Goal: Information Seeking & Learning: Learn about a topic

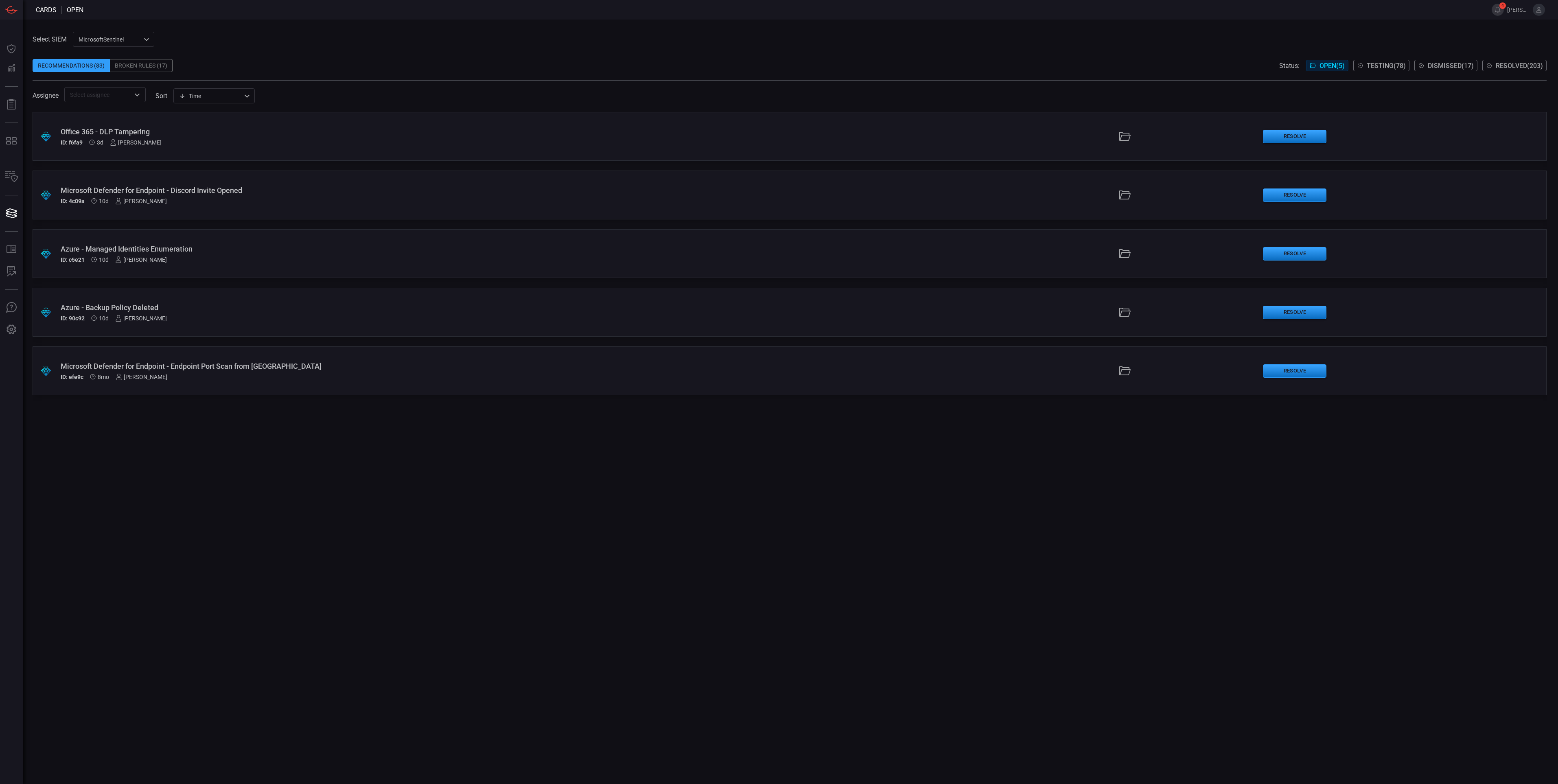
click at [1538, 9] on icon at bounding box center [1539, 10] width 6 height 6
click at [1483, 117] on button "Users" at bounding box center [1484, 123] width 54 height 13
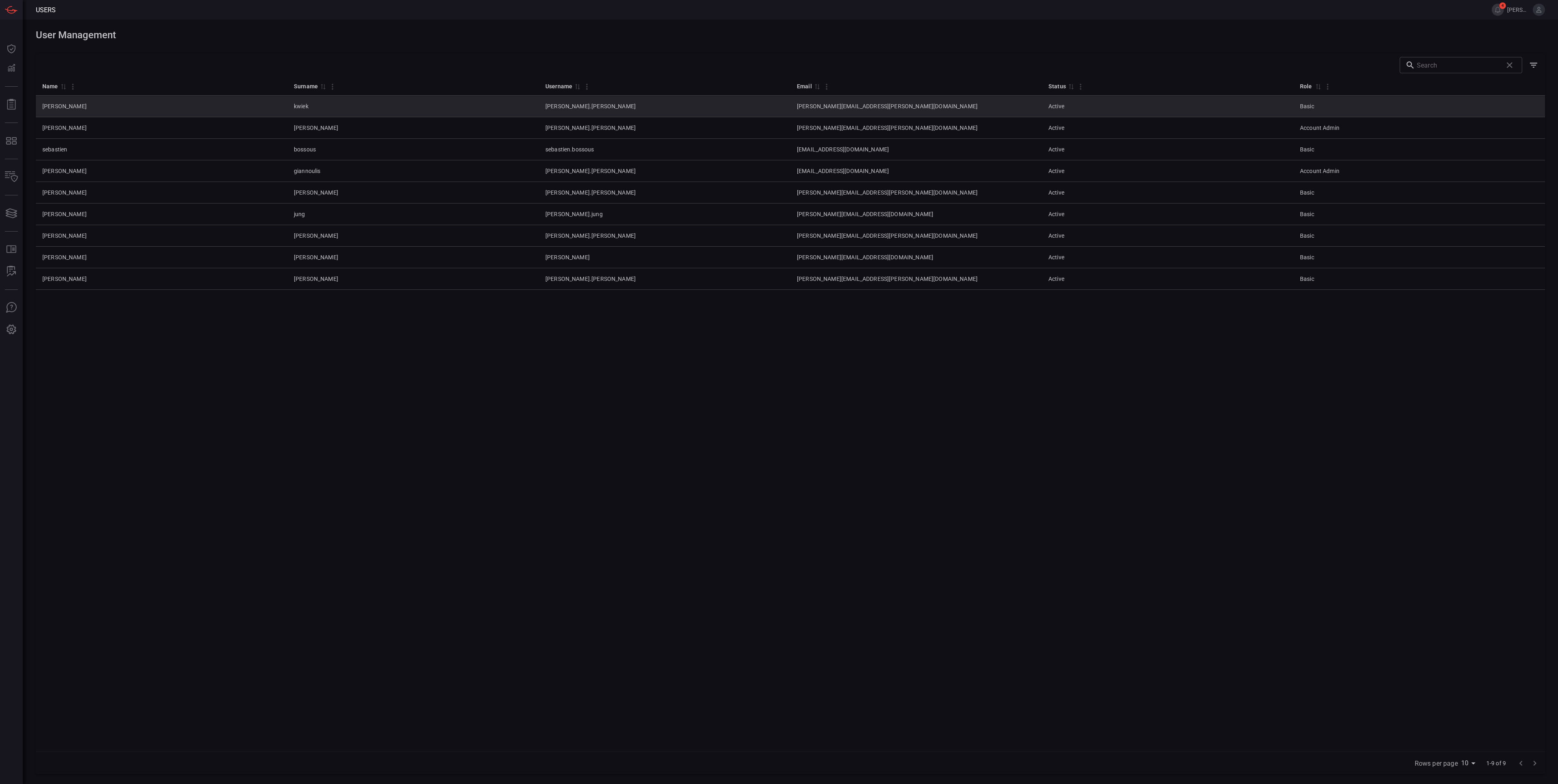
click at [1331, 106] on td "Basic" at bounding box center [1419, 106] width 252 height 22
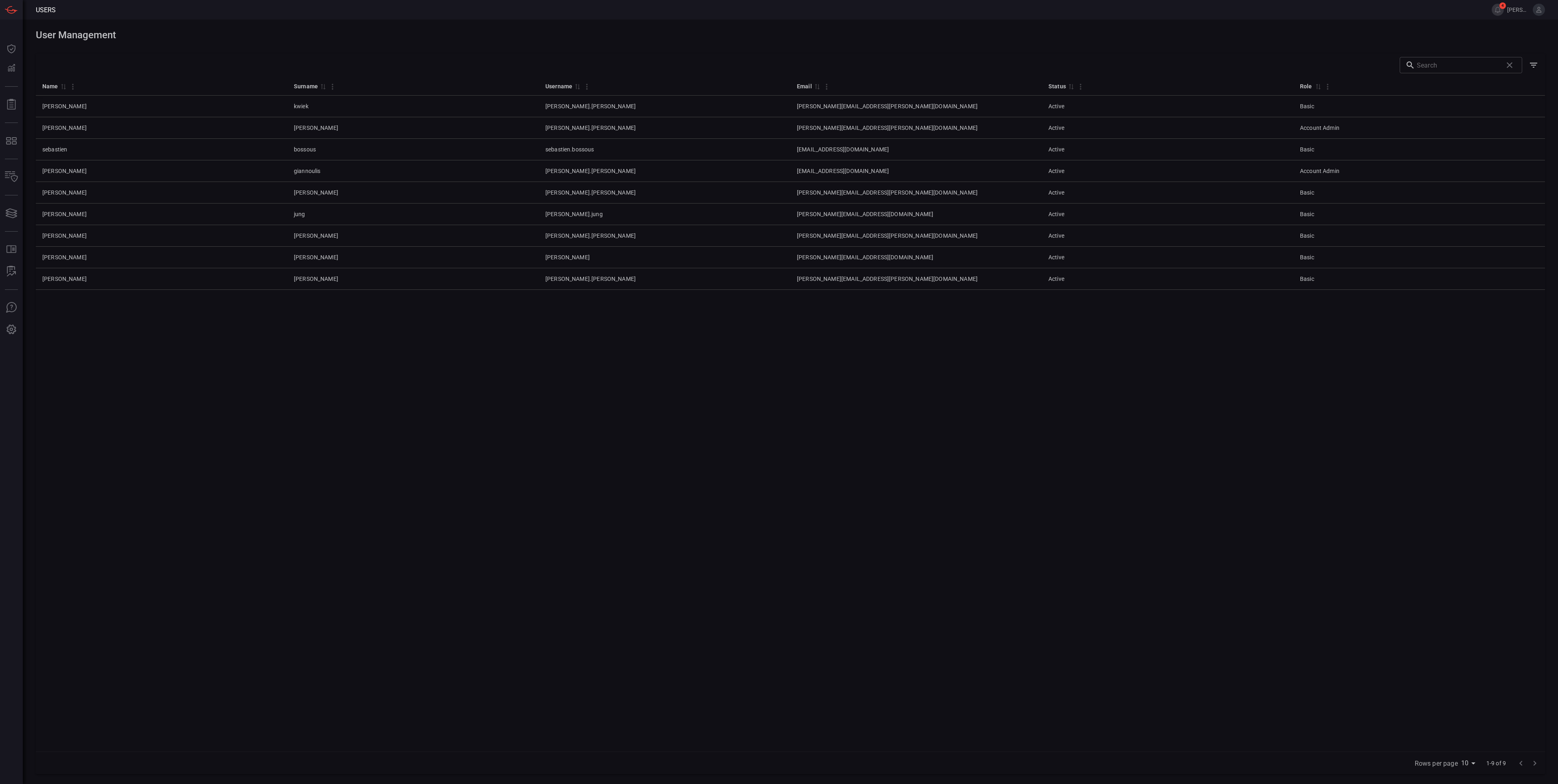
click at [1536, 11] on icon at bounding box center [1539, 10] width 7 height 7
click at [1334, 42] on span at bounding box center [791, 47] width 1509 height 13
click at [1277, 376] on div "Name 0 Surname 0 Username 0 Email 0 Status 0 Role 0 [PERSON_NAME] [PERSON_NAME]…" at bounding box center [791, 414] width 1509 height 675
click at [1120, 392] on div "Name 0 Surname 0 Username 0 Email 0 Status 0 Role 0 [PERSON_NAME] [PERSON_NAME]…" at bounding box center [791, 414] width 1509 height 675
click at [1537, 10] on icon at bounding box center [1539, 10] width 7 height 7
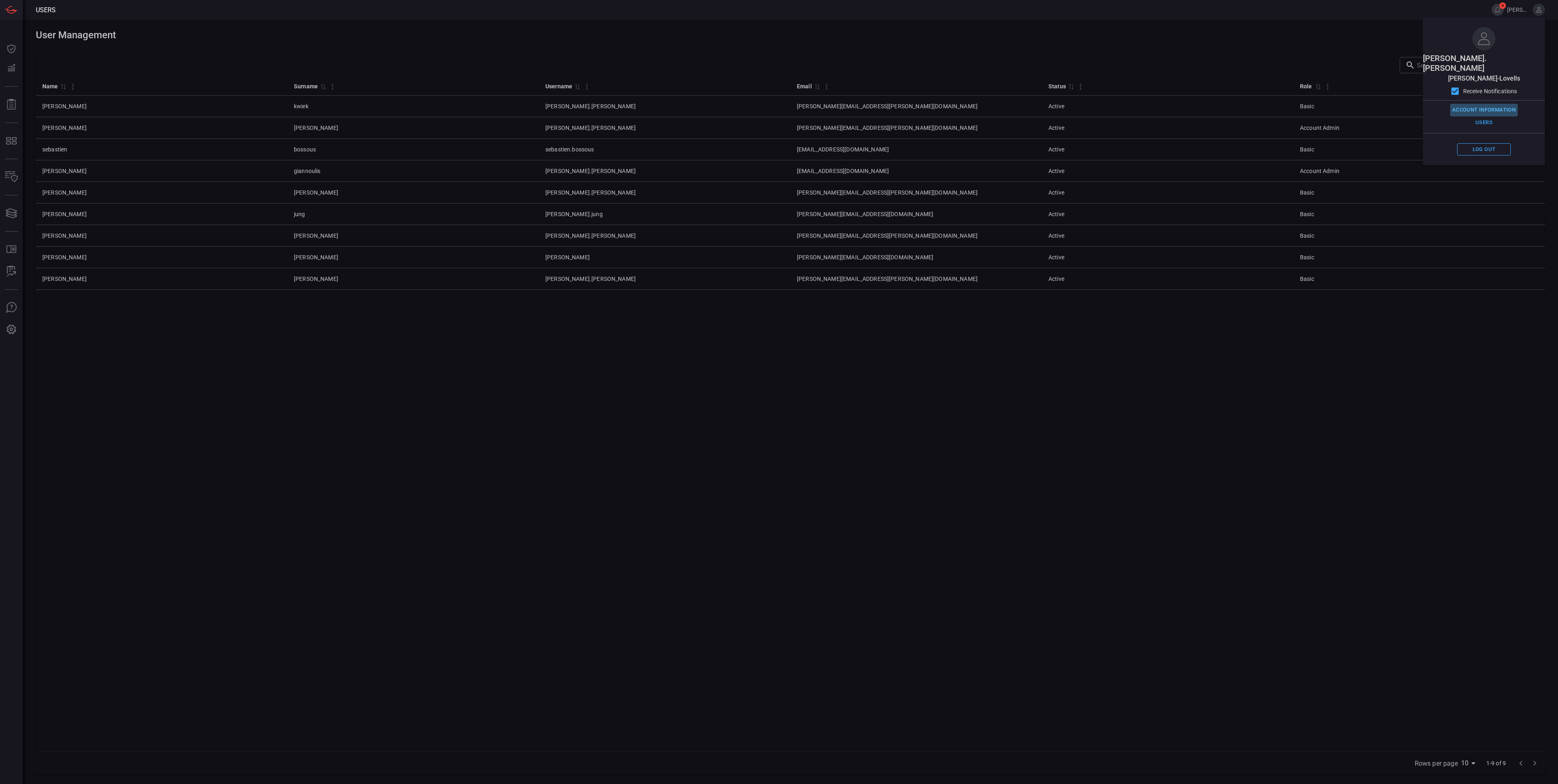
click at [1495, 104] on button "Account Information" at bounding box center [1484, 110] width 68 height 13
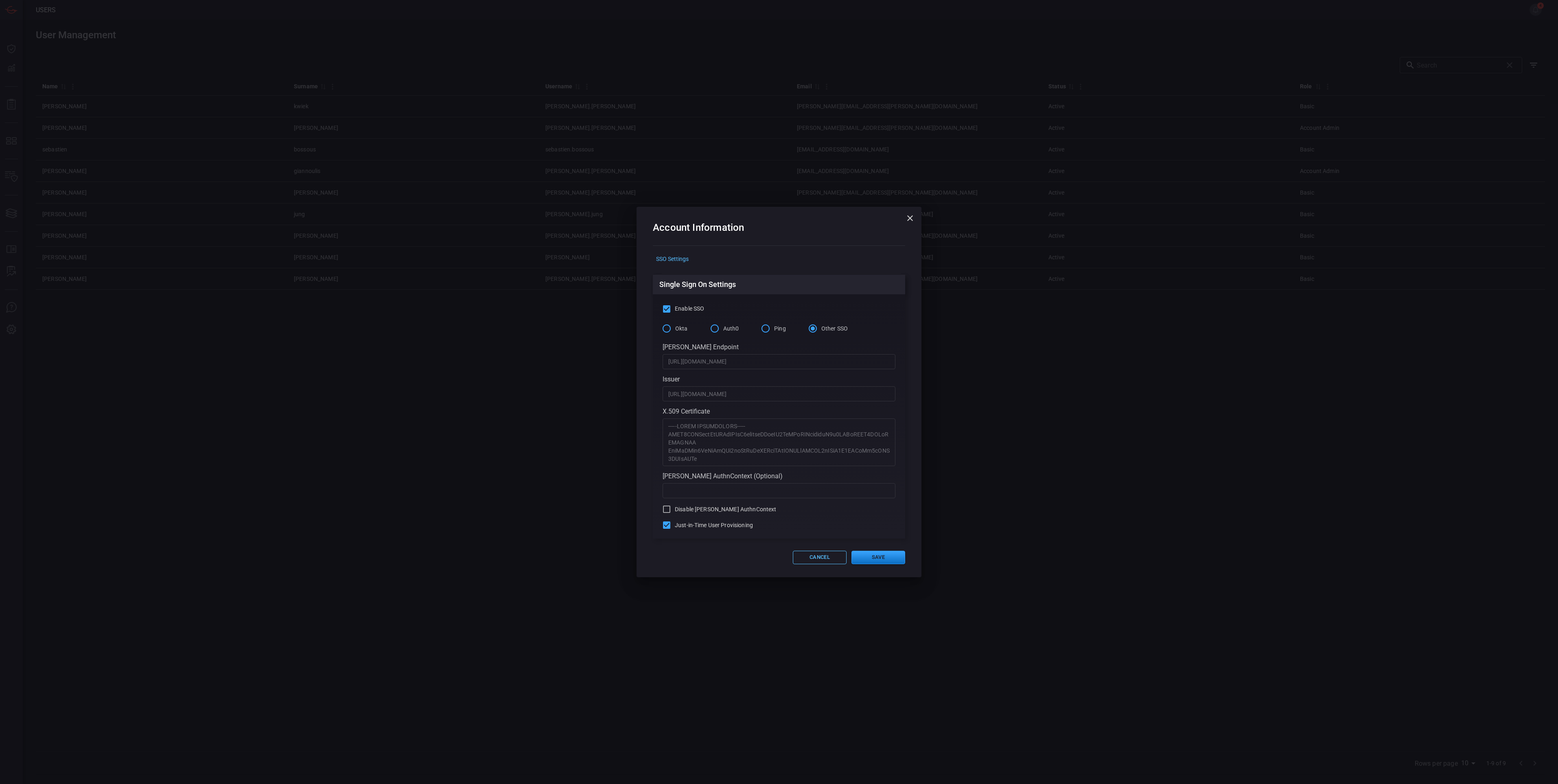
click at [818, 559] on button "Cancel" at bounding box center [819, 557] width 54 height 14
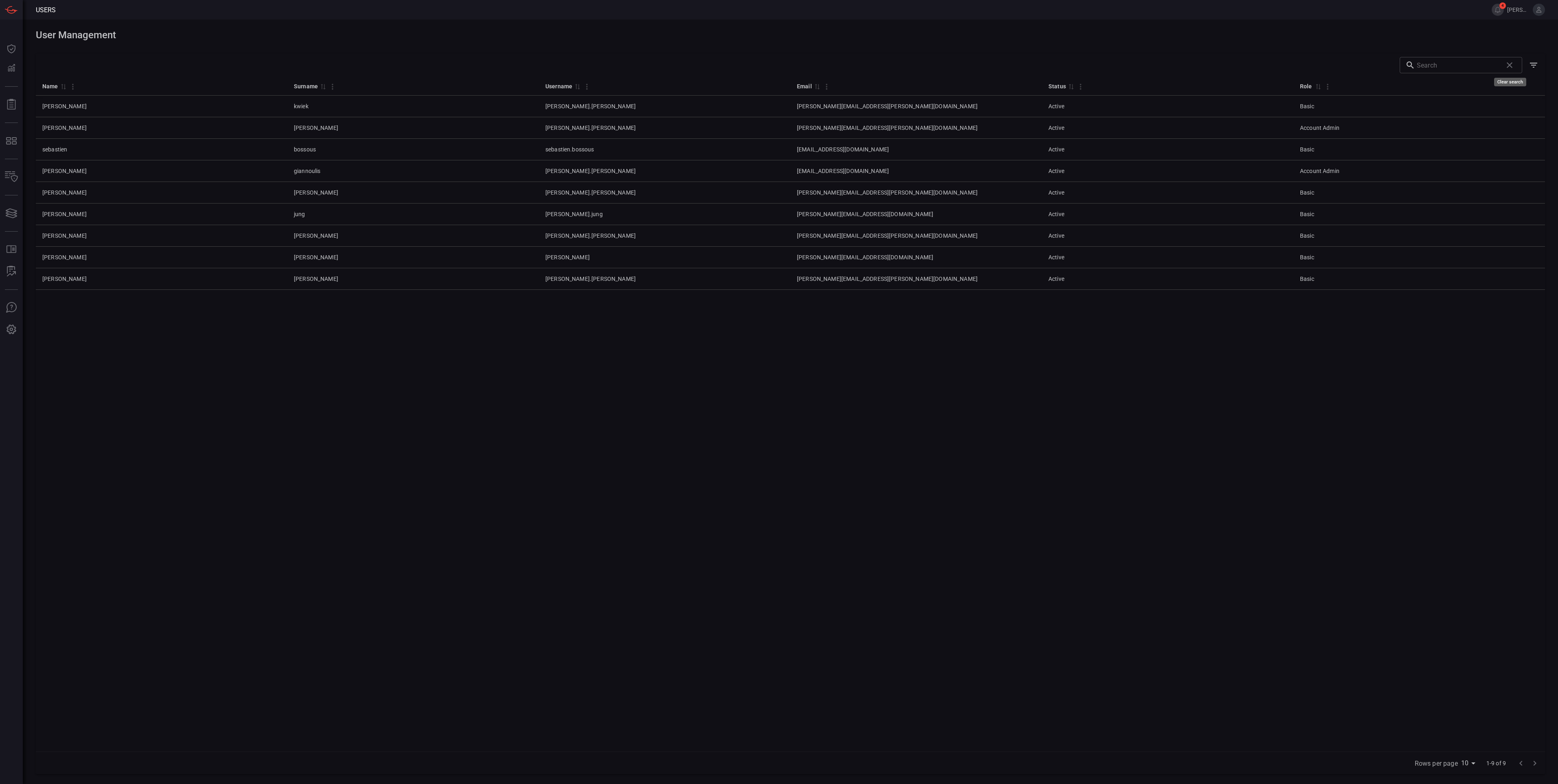
click at [1508, 65] on span "Clear search" at bounding box center [1509, 65] width 14 height 14
drag, startPoint x: 1547, startPoint y: 7, endPoint x: 1538, endPoint y: 14, distance: 11.4
click at [1544, 10] on header "Users 4 [PERSON_NAME].[PERSON_NAME]" at bounding box center [779, 10] width 1558 height 19
click at [1538, 14] on button at bounding box center [1539, 10] width 12 height 12
click at [1335, 62] on div "​" at bounding box center [791, 65] width 1509 height 23
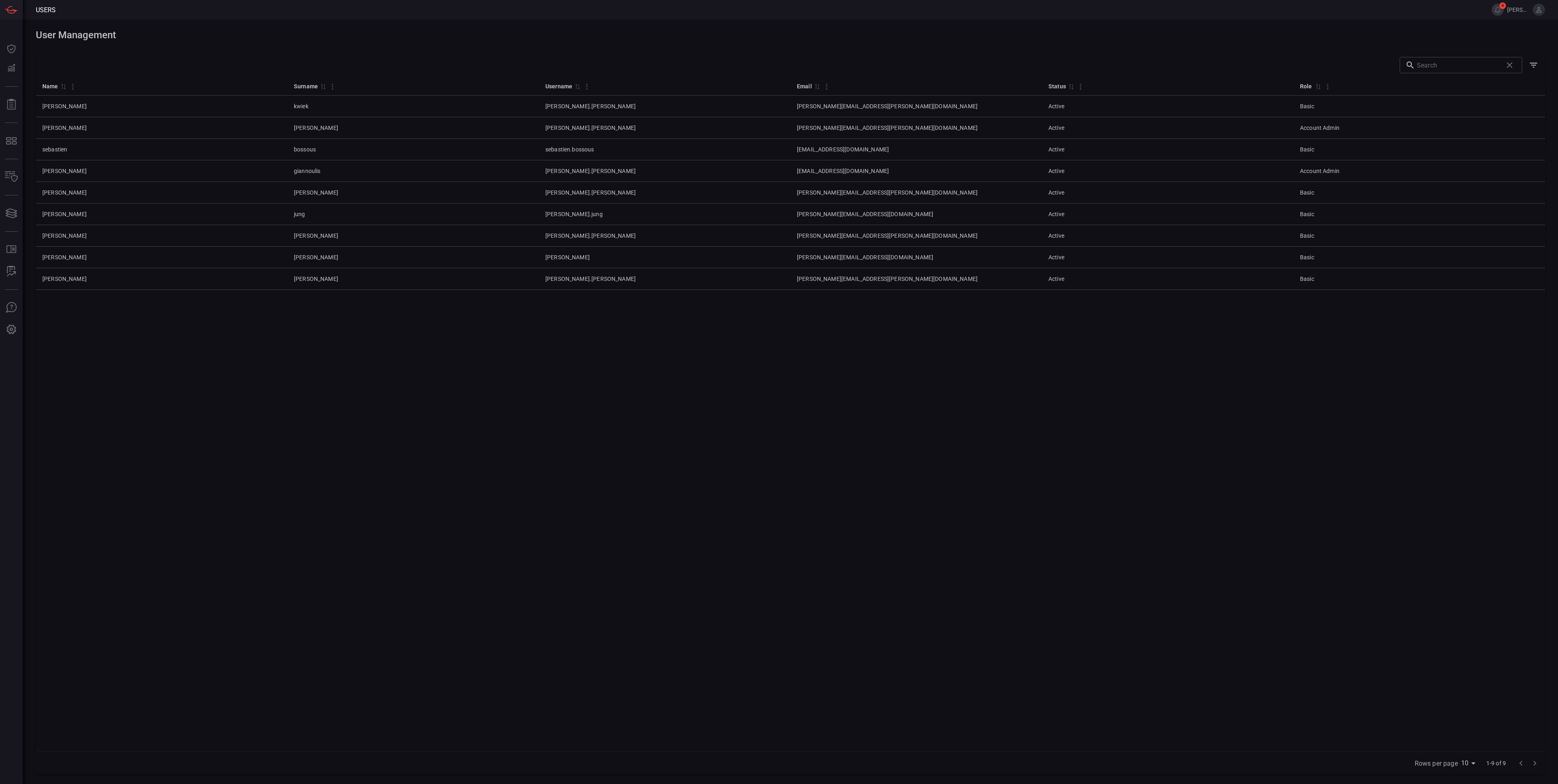
click at [1543, 6] on button at bounding box center [1539, 10] width 12 height 12
click at [1481, 117] on button "Users" at bounding box center [1484, 123] width 54 height 13
click at [1536, 14] on button at bounding box center [1539, 10] width 12 height 12
click at [1492, 117] on button "Users" at bounding box center [1484, 123] width 54 height 13
click at [1386, 9] on span at bounding box center [769, 10] width 1426 height 19
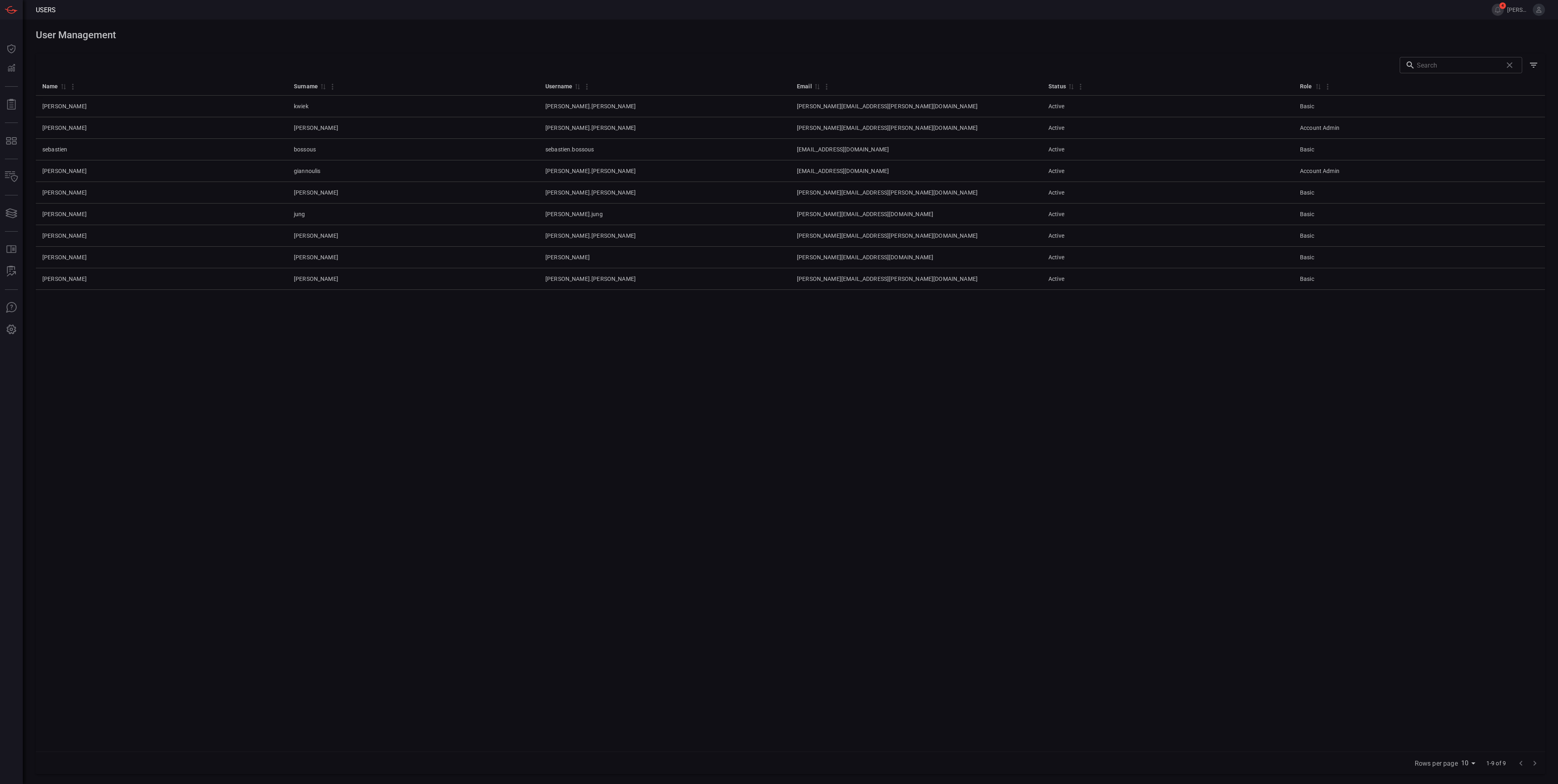
click at [1545, 7] on span at bounding box center [1552, 10] width 13 height 19
click at [1010, 58] on div "​" at bounding box center [791, 65] width 1509 height 23
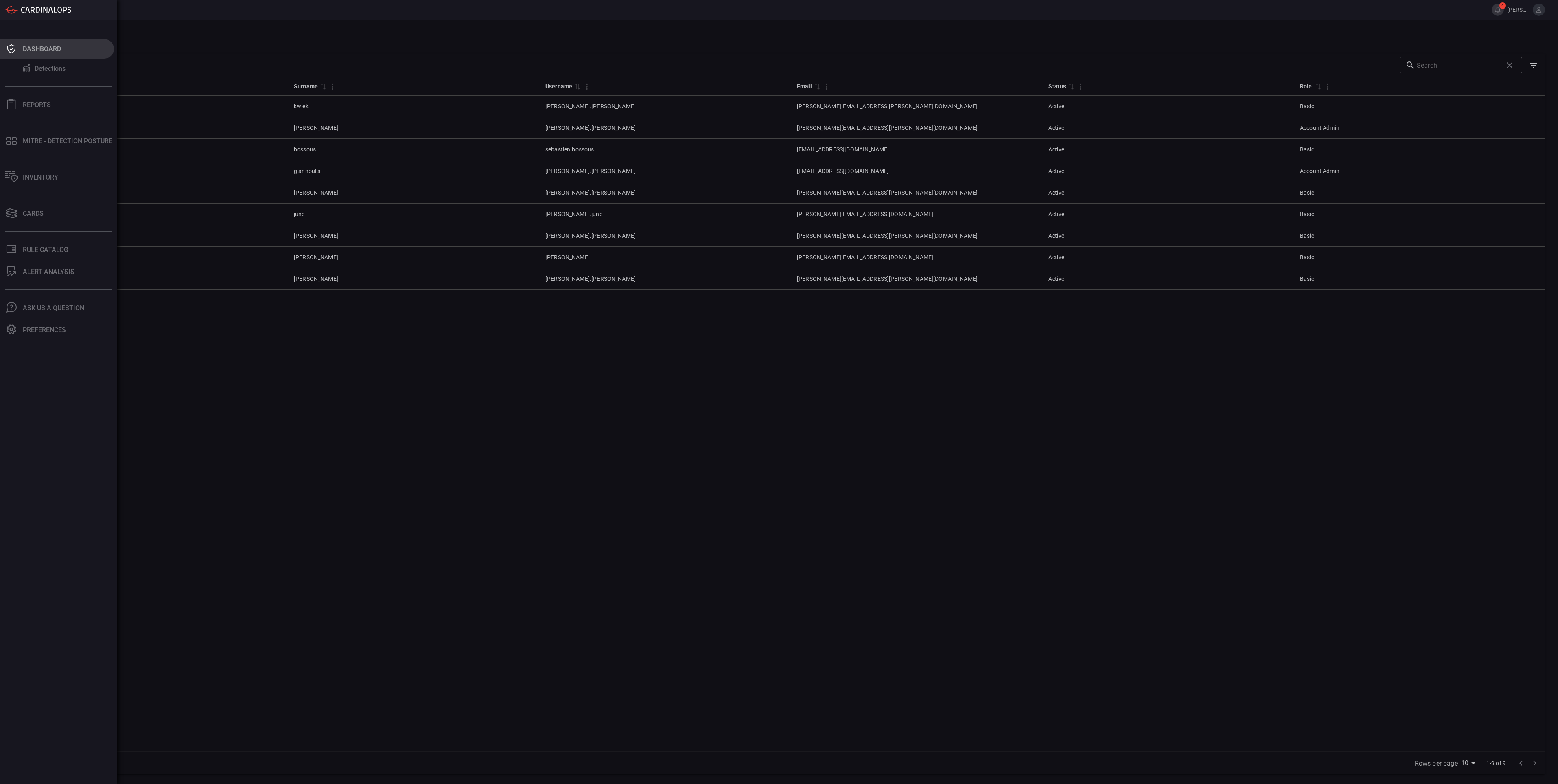
click at [57, 51] on div "Dashboard" at bounding box center [42, 50] width 38 height 8
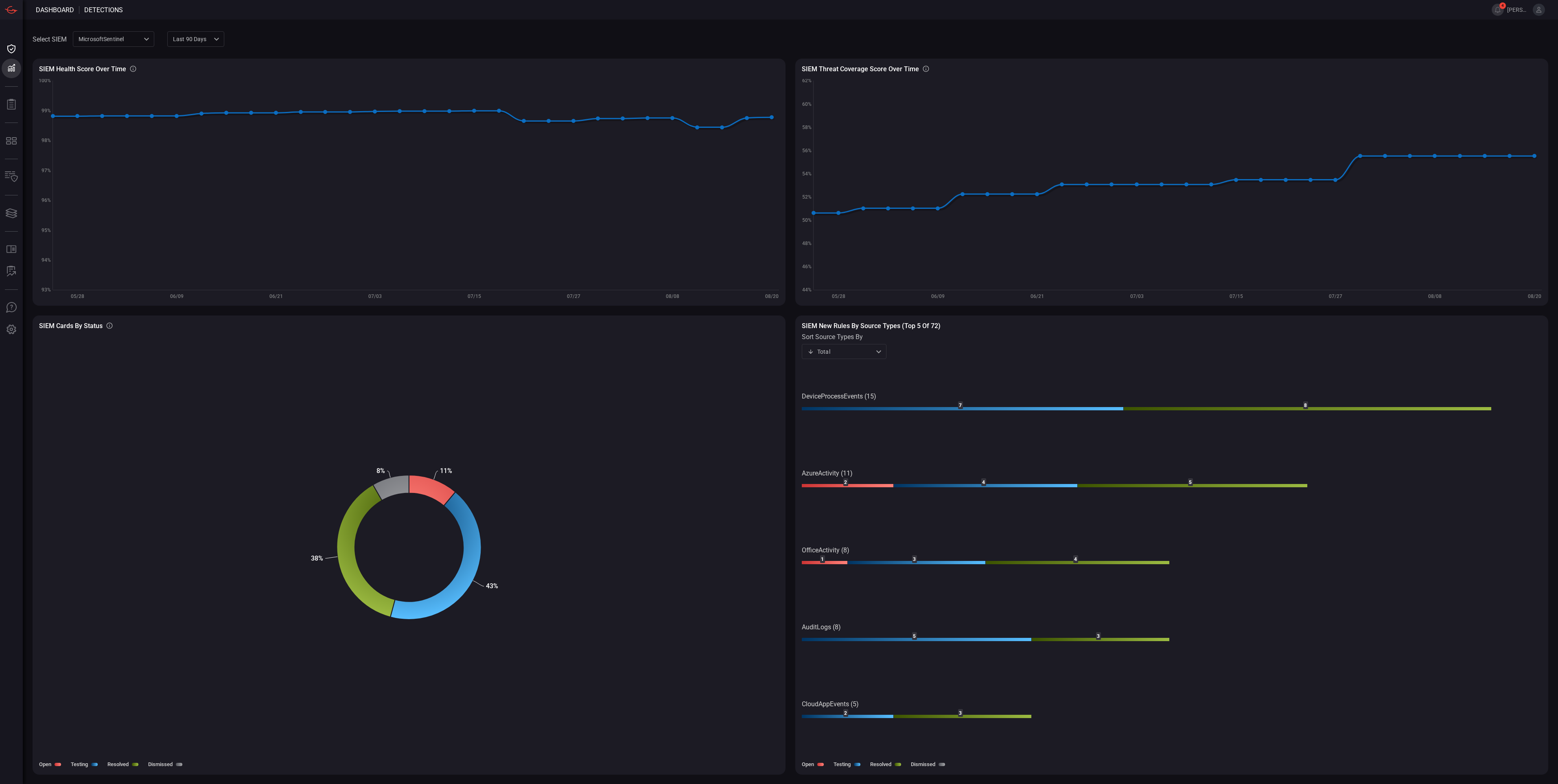
click at [555, 43] on span at bounding box center [887, 39] width 1324 height 19
click at [39, 69] on div "Detections" at bounding box center [50, 69] width 31 height 8
click at [30, 46] on div "Dashboard" at bounding box center [42, 50] width 38 height 8
click at [48, 46] on div "Dashboard" at bounding box center [42, 50] width 38 height 8
click at [42, 39] on button "Dashboard" at bounding box center [57, 49] width 114 height 19
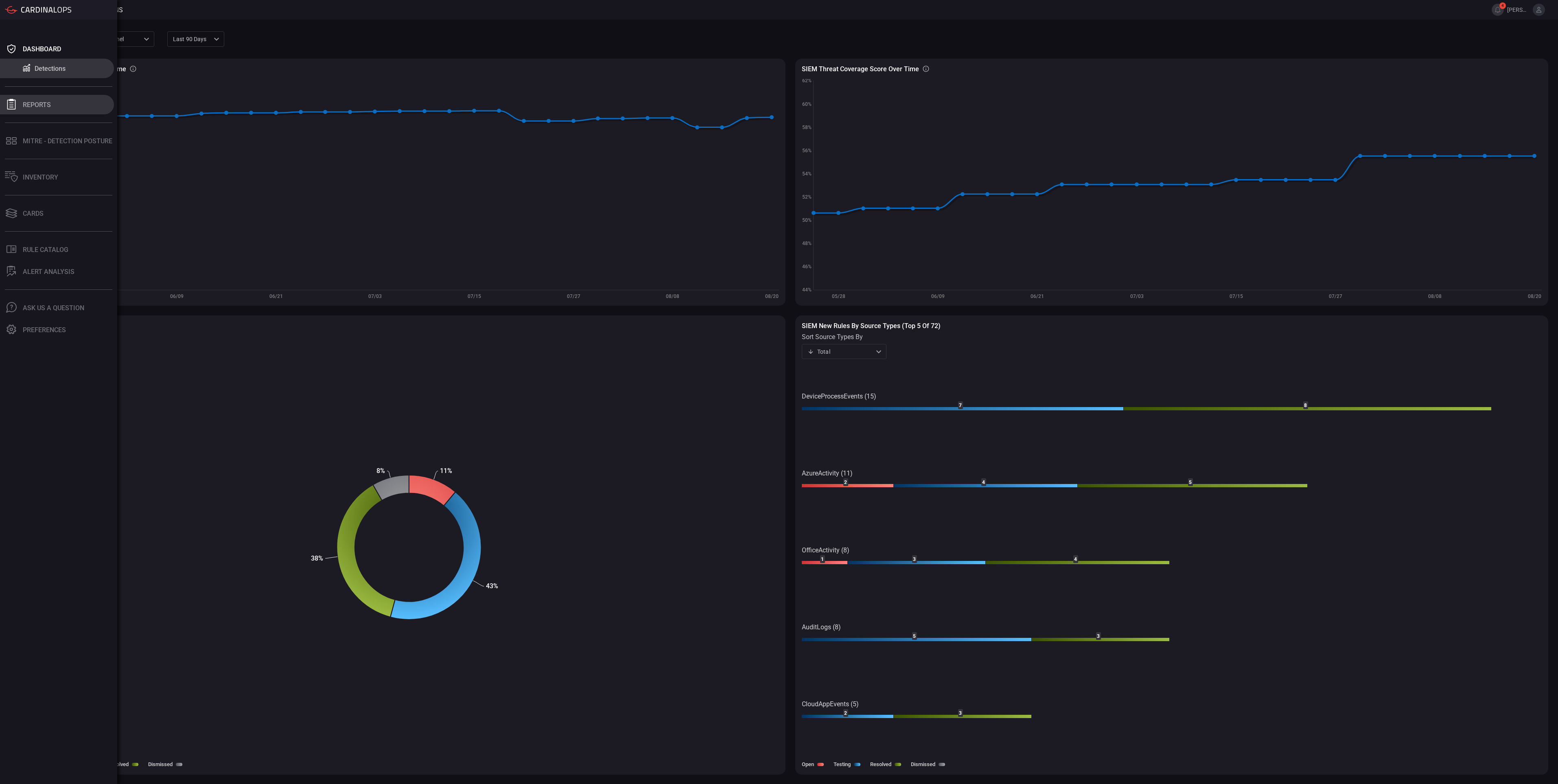
click at [24, 103] on div "Reports" at bounding box center [37, 105] width 28 height 8
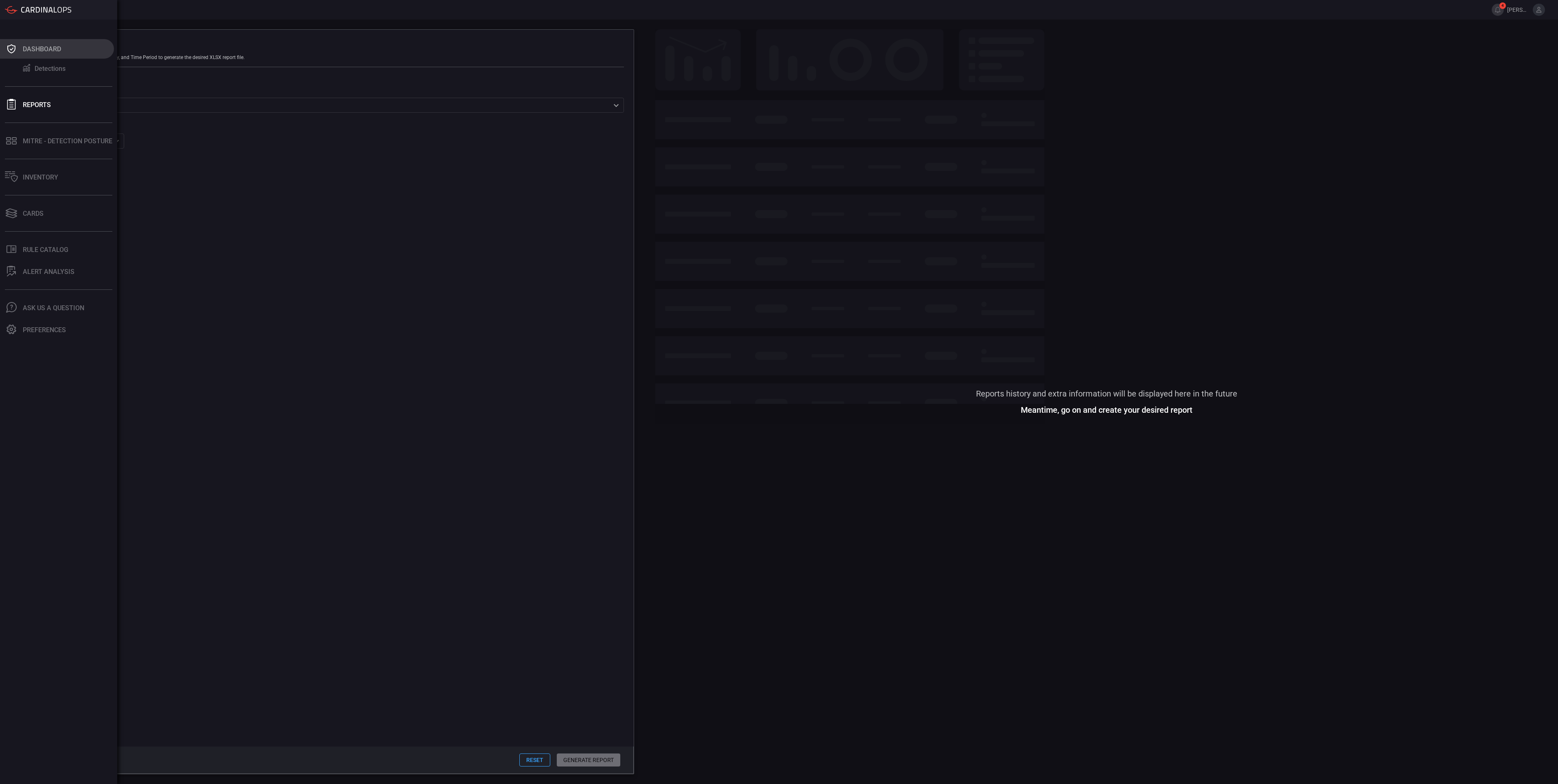
click at [27, 50] on div "Dashboard" at bounding box center [42, 50] width 38 height 8
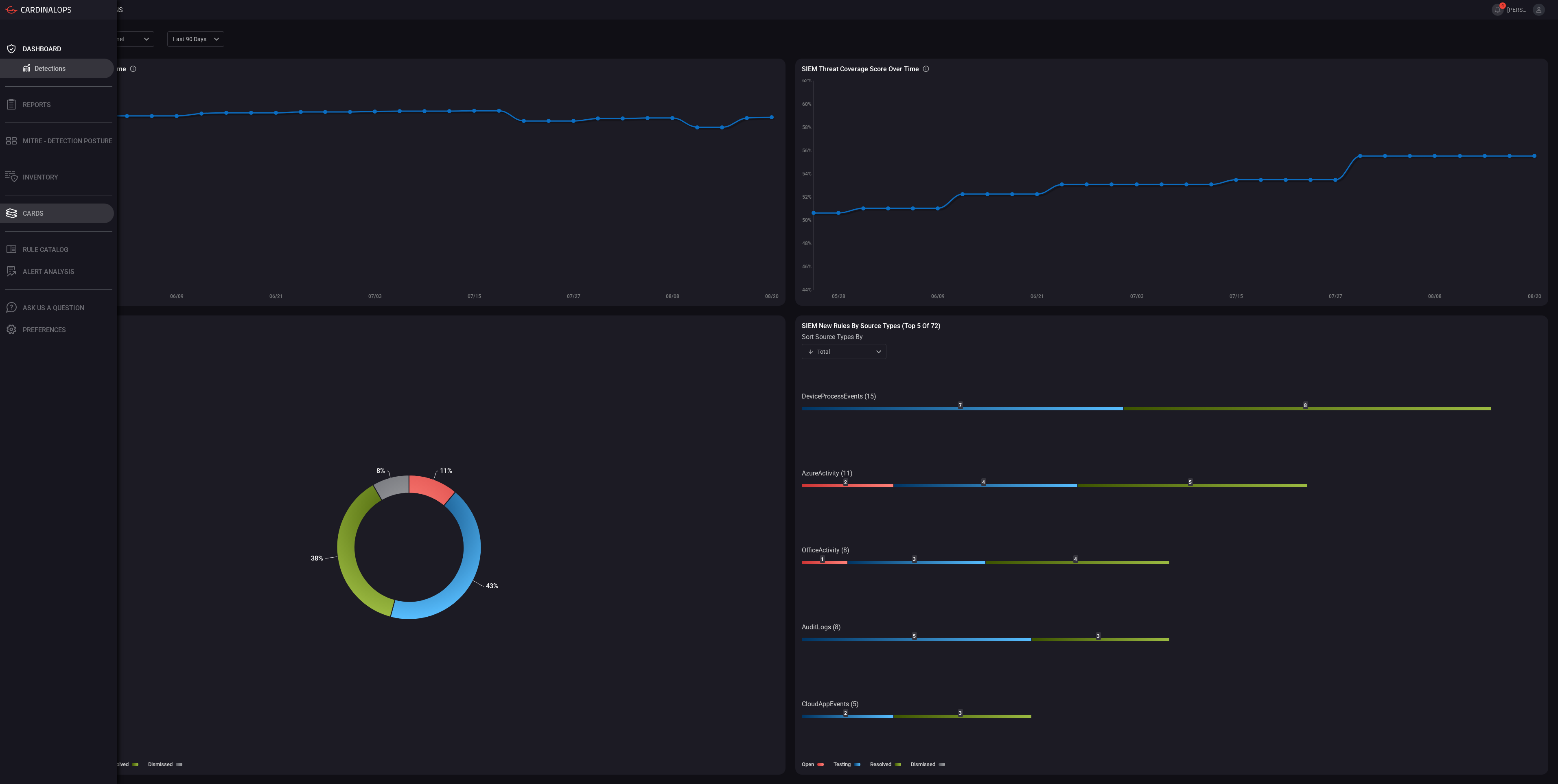
click at [30, 213] on div "Cards" at bounding box center [34, 213] width 21 height 8
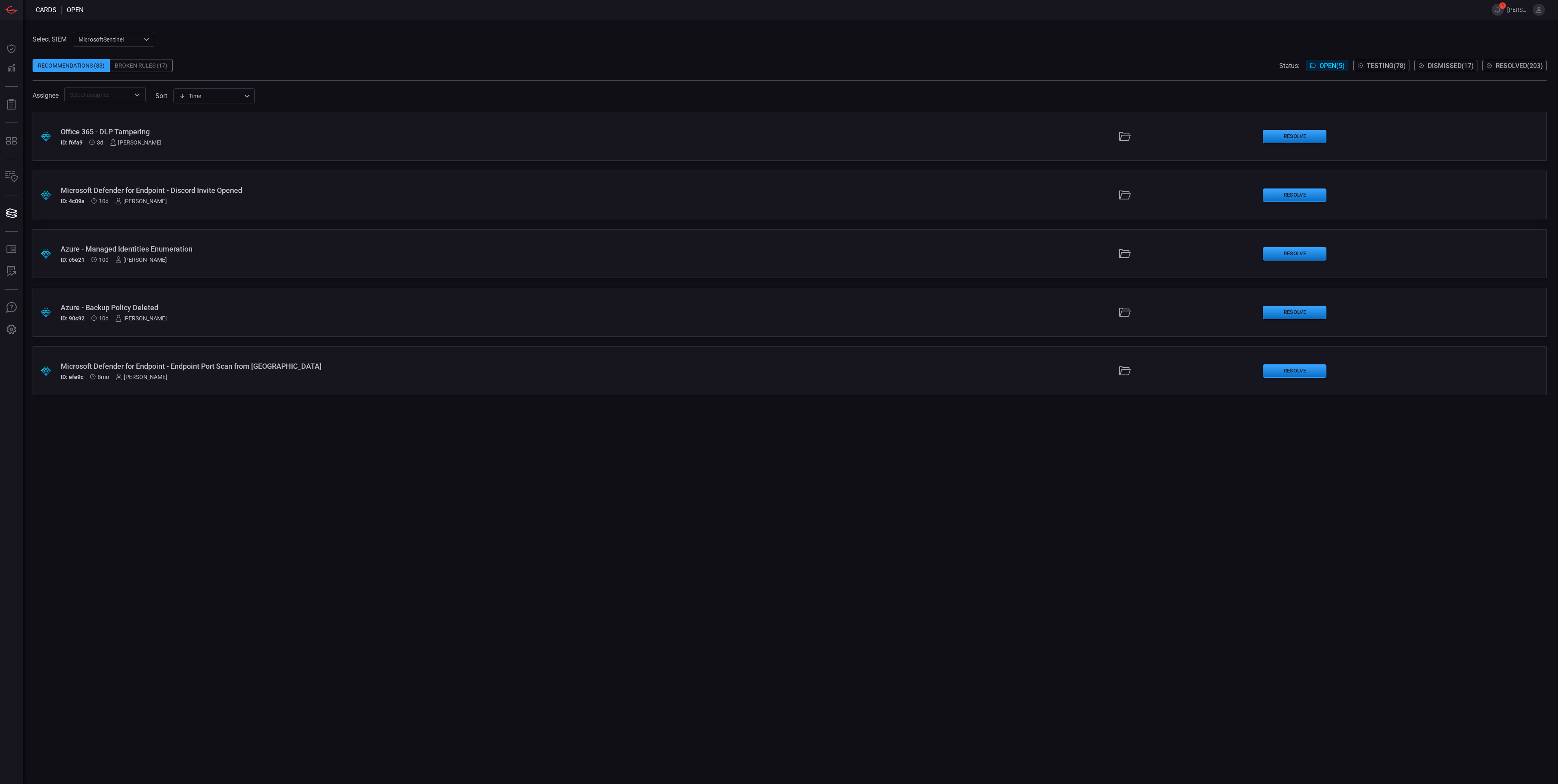
click at [345, 511] on div ".suggested_cards_icon{fill:url(#suggested_cards_icon);} Office 365 - DLP Tamper…" at bounding box center [790, 448] width 1514 height 672
click at [1122, 141] on icon at bounding box center [1125, 136] width 11 height 9
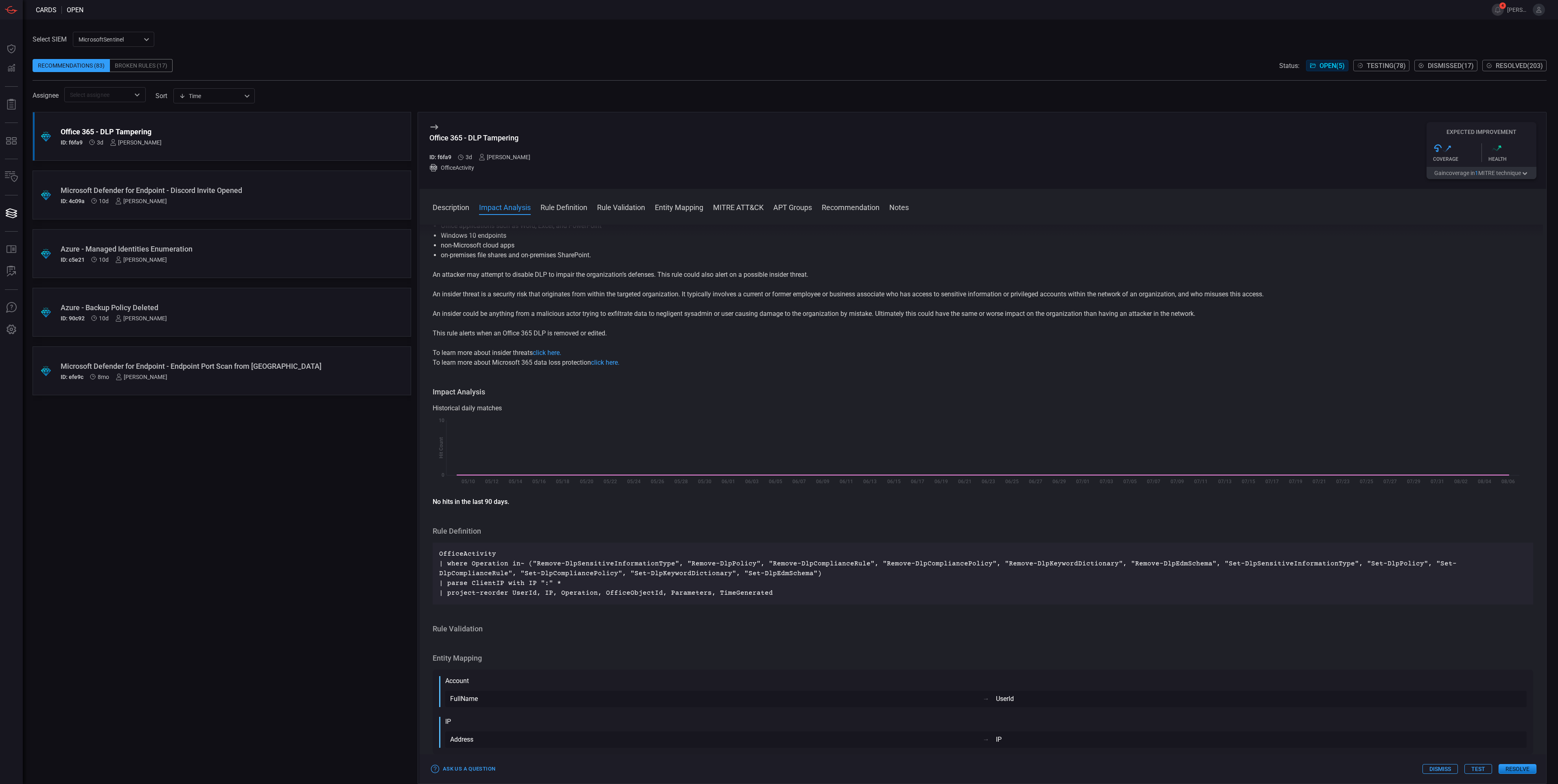
scroll to position [61, 0]
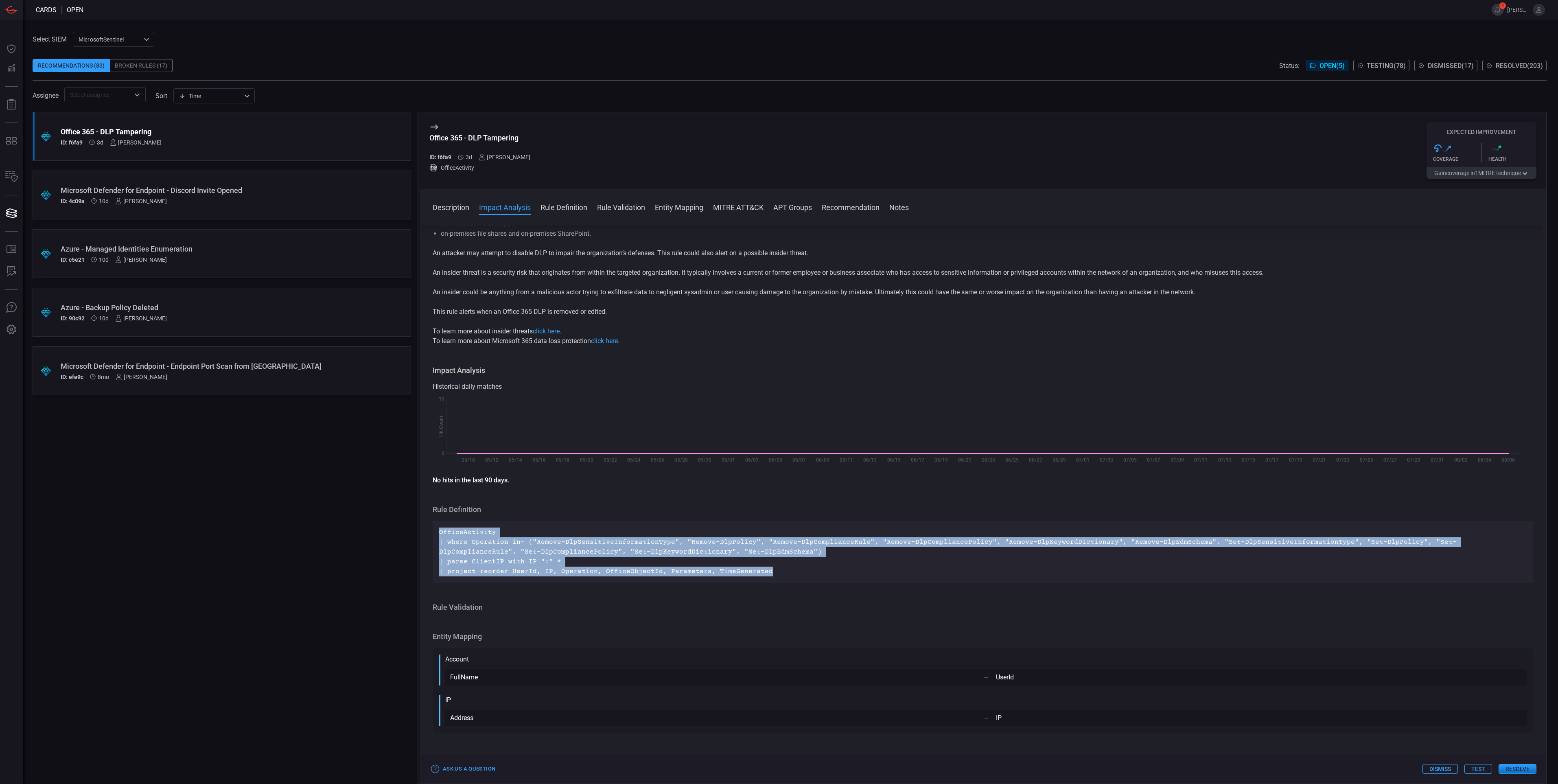
drag, startPoint x: 784, startPoint y: 572, endPoint x: 436, endPoint y: 535, distance: 350.0
click at [436, 535] on div "OfficeActivity | where Operation in~ ("Remove-DlpSensitiveInformationType", "Re…" at bounding box center [982, 551] width 1101 height 62
drag, startPoint x: 436, startPoint y: 535, endPoint x: 480, endPoint y: 577, distance: 60.8
click at [480, 576] on p "OfficeActivity | where Operation in~ ("Remove-DlpSensitiveInformationType", "Re…" at bounding box center [982, 551] width 1088 height 49
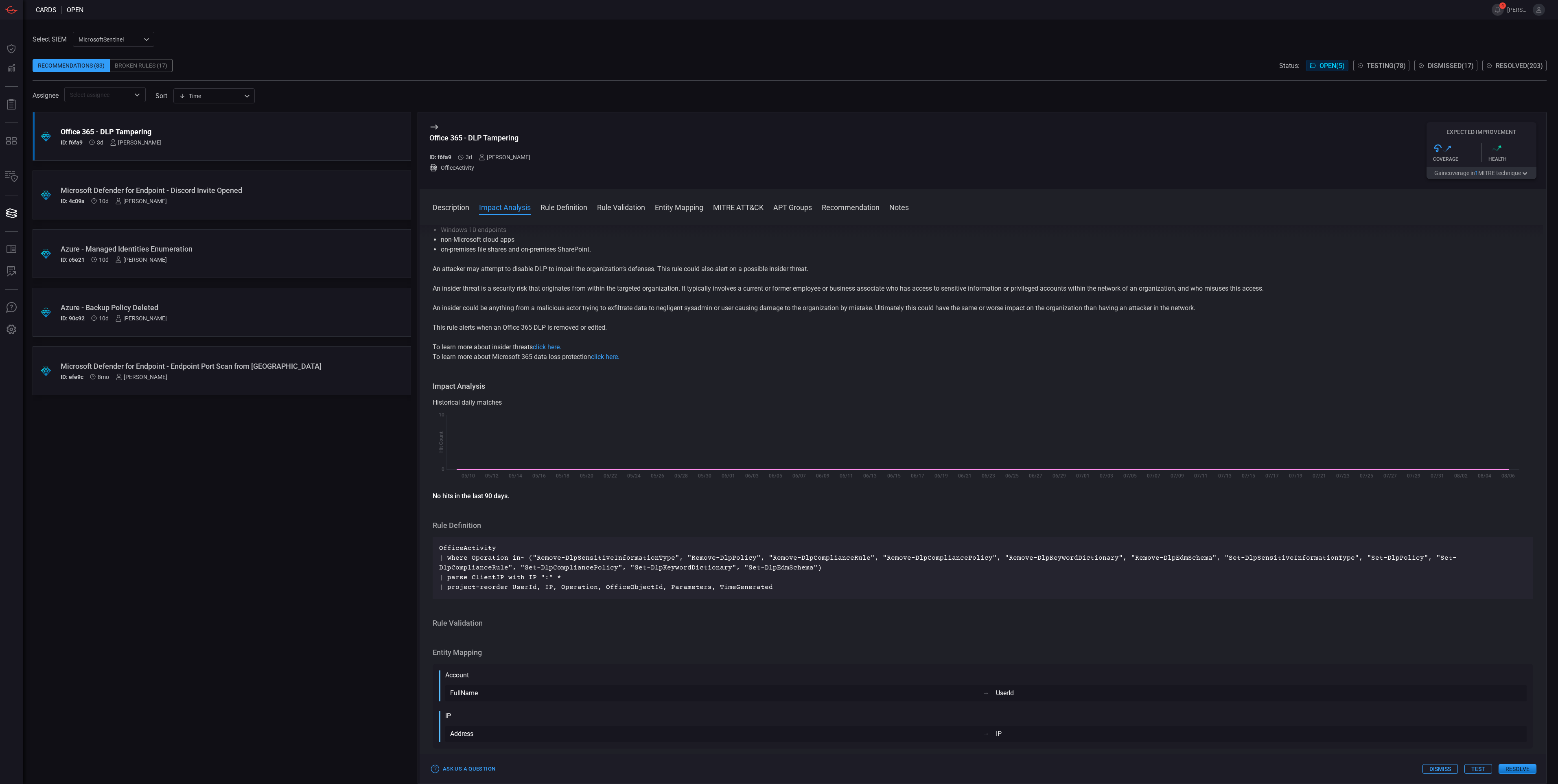
scroll to position [0, 0]
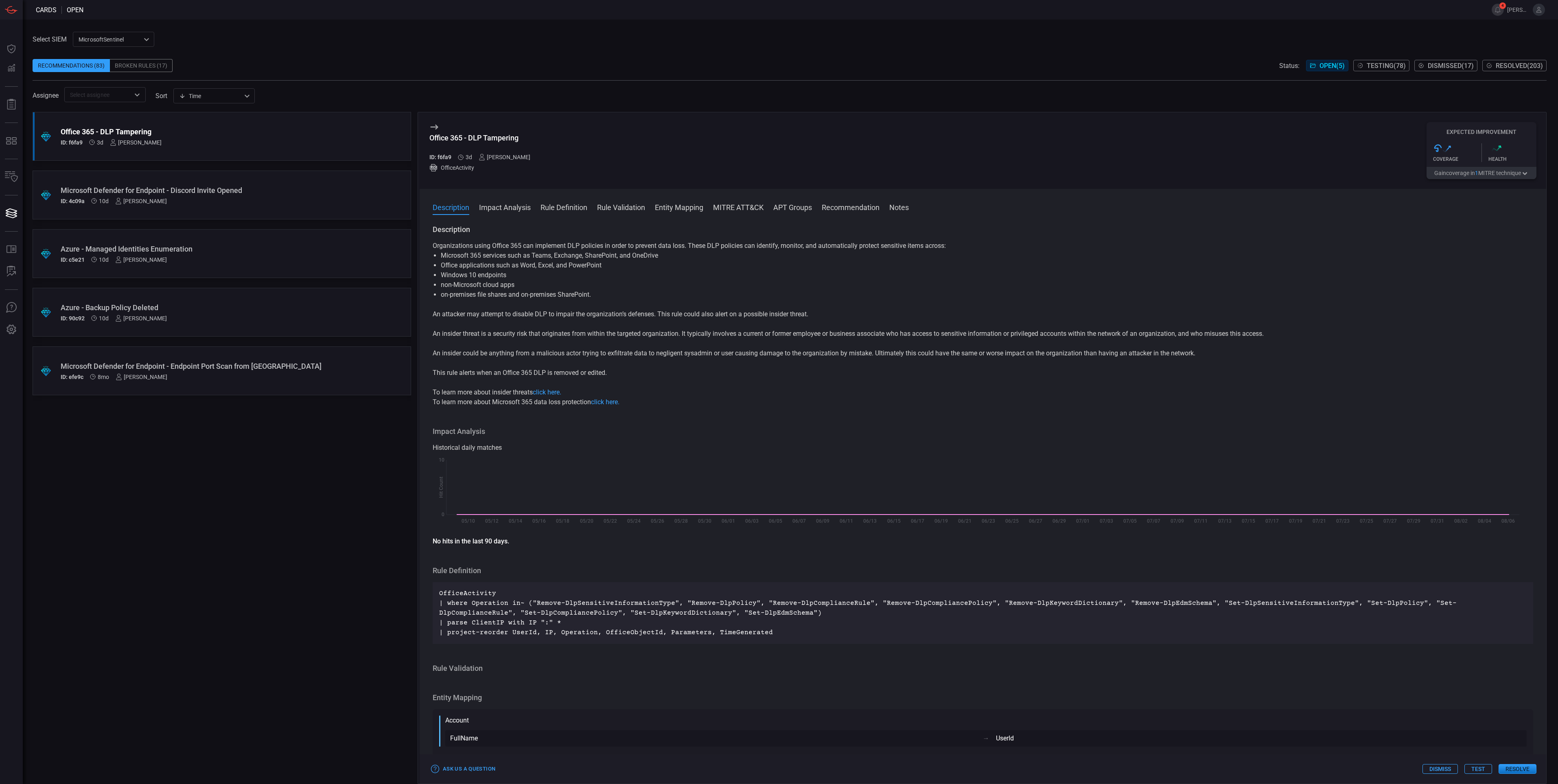
click at [580, 208] on button "Rule Definition" at bounding box center [564, 207] width 47 height 10
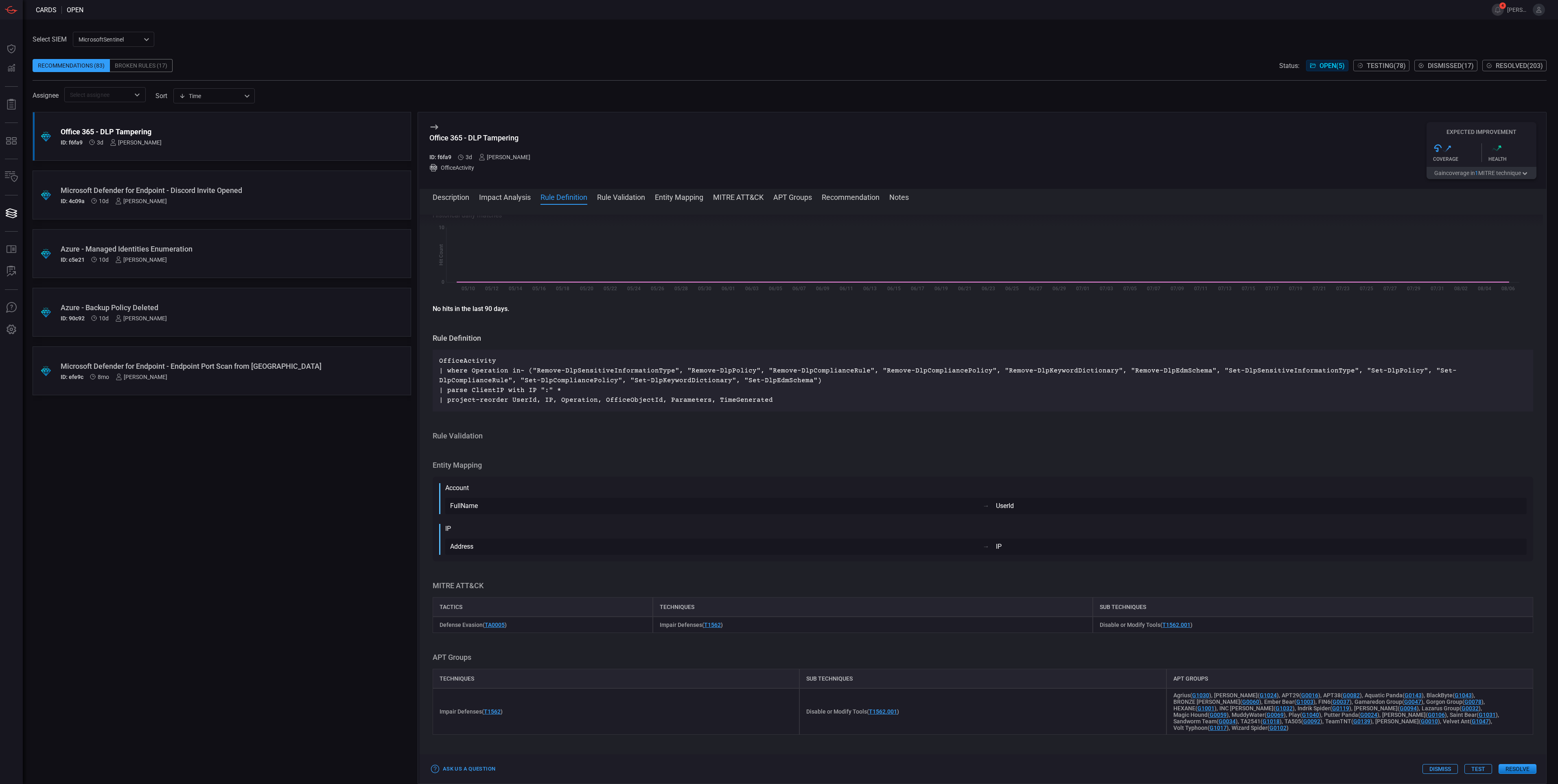
scroll to position [332, 0]
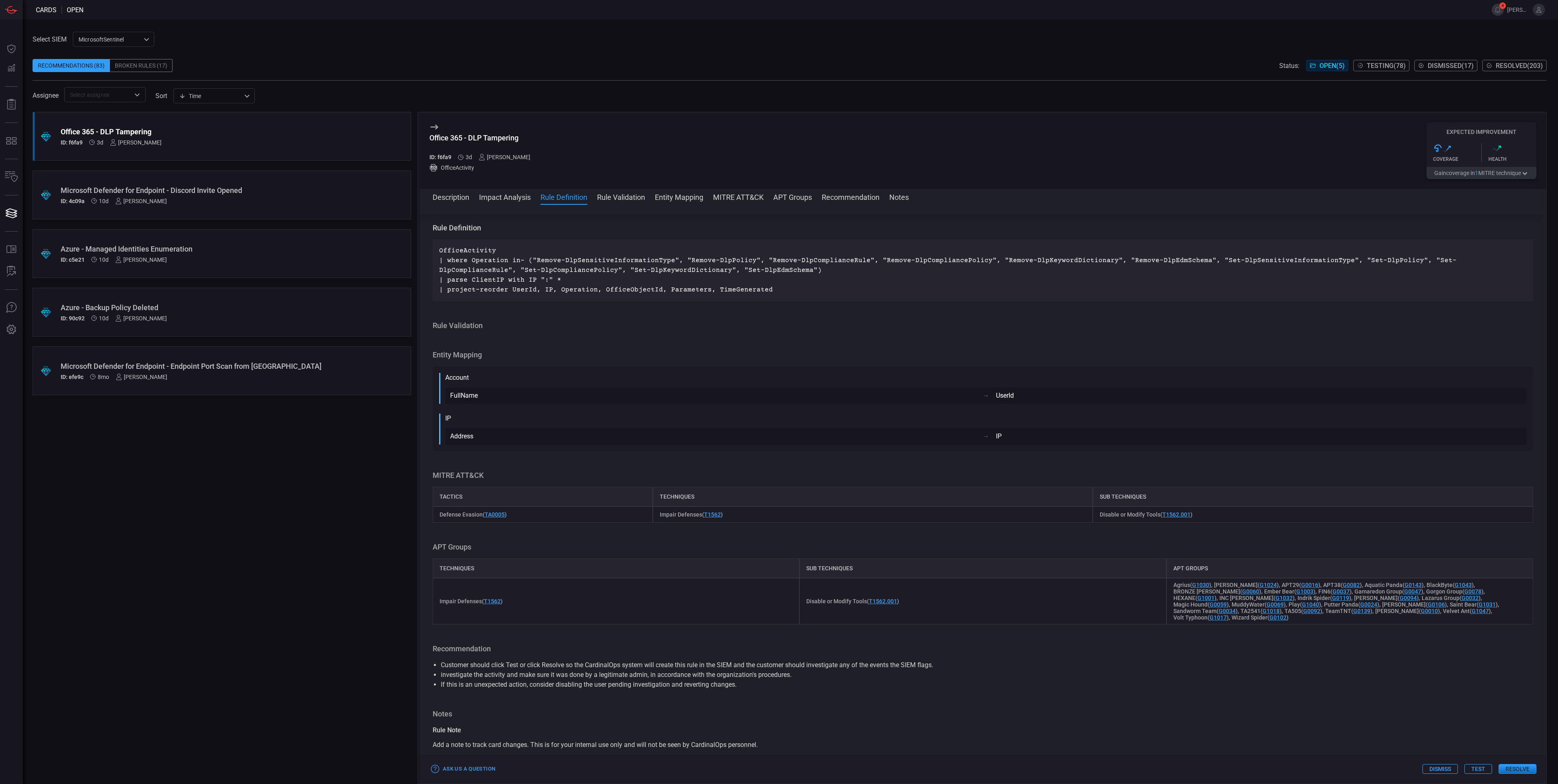
click at [851, 196] on button "Recommendation" at bounding box center [851, 197] width 58 height 10
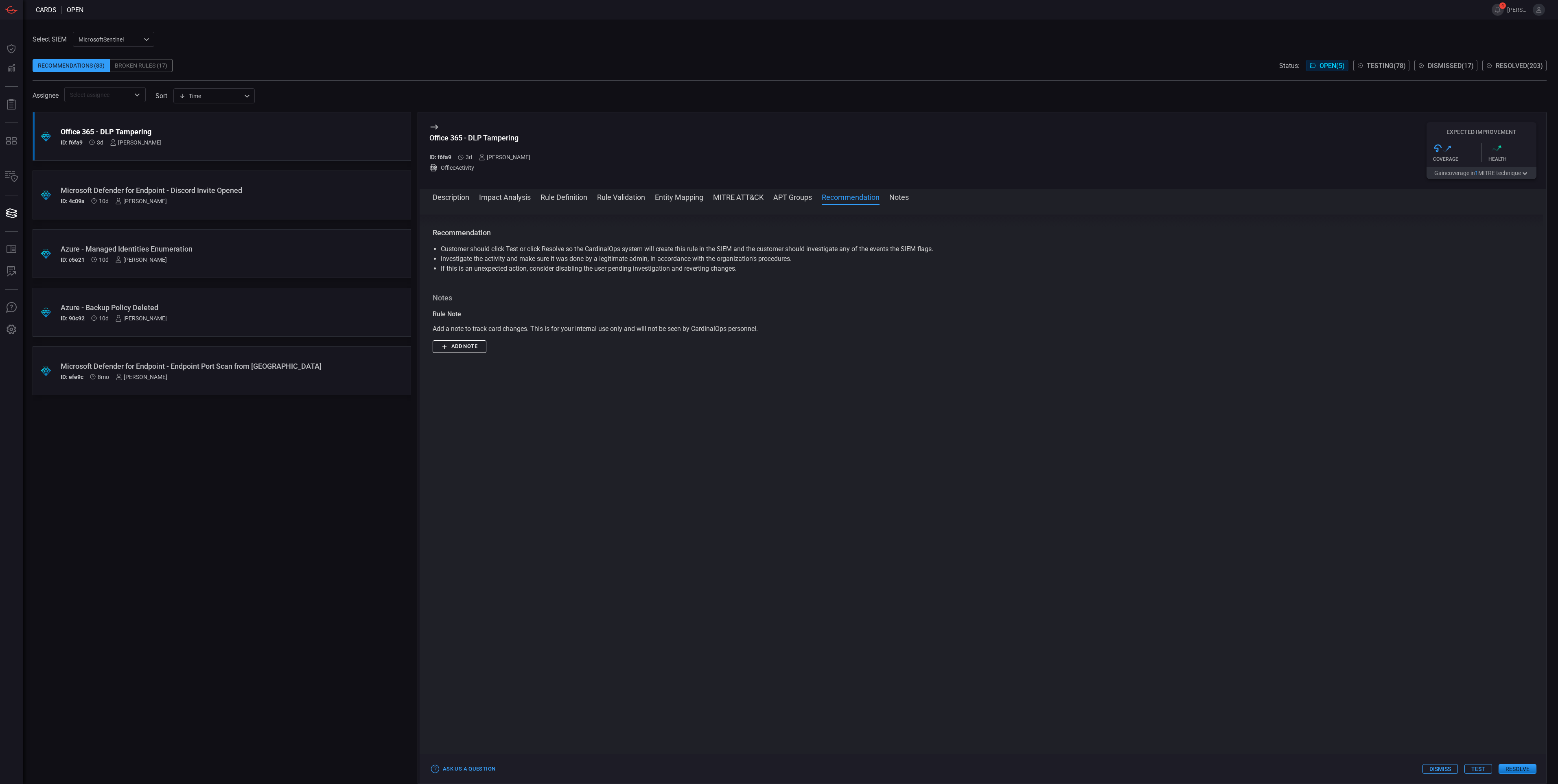
click at [900, 197] on button "Notes" at bounding box center [899, 197] width 19 height 10
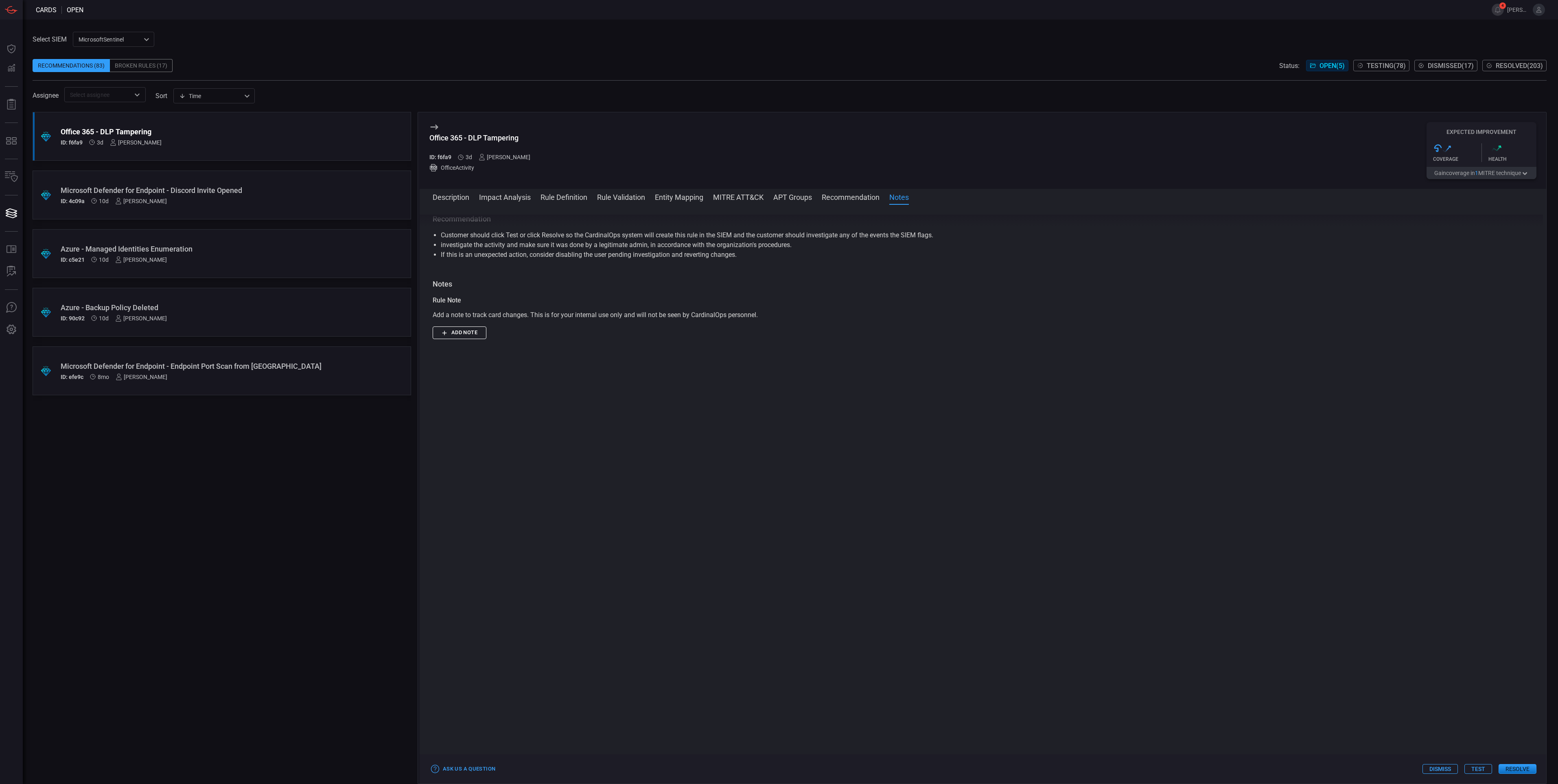
click at [459, 193] on button "Description" at bounding box center [451, 197] width 37 height 10
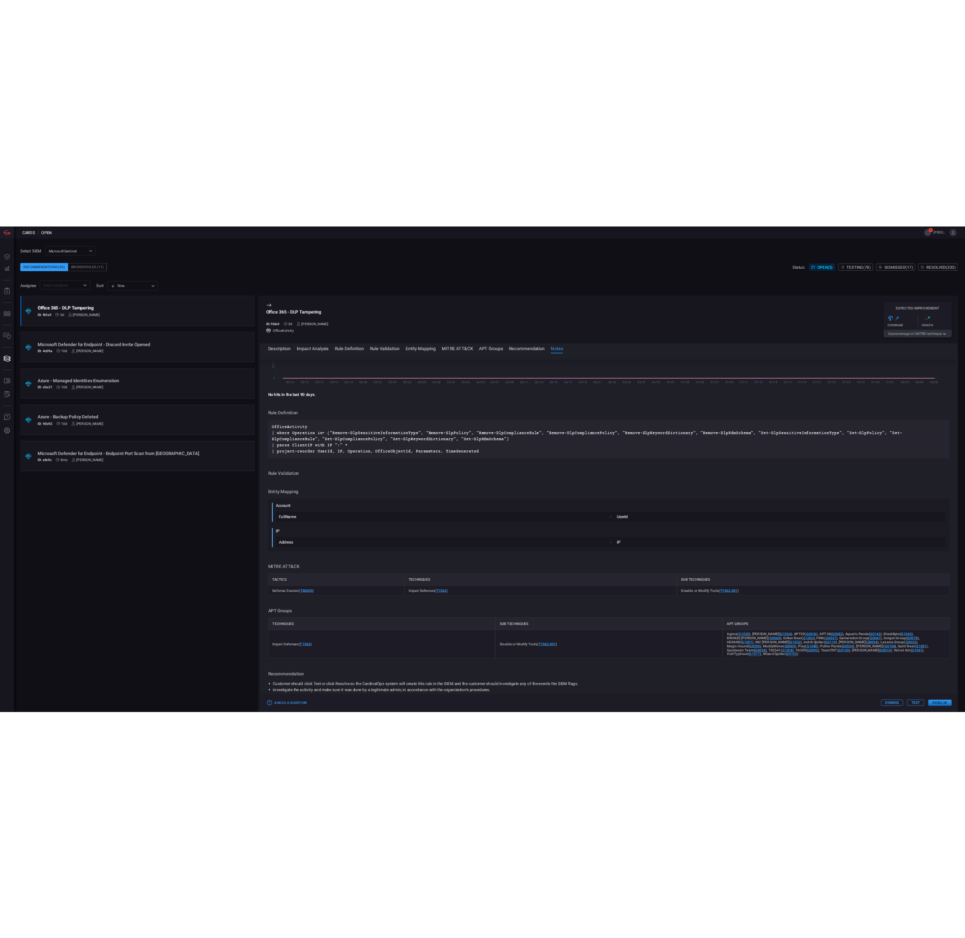
scroll to position [0, 0]
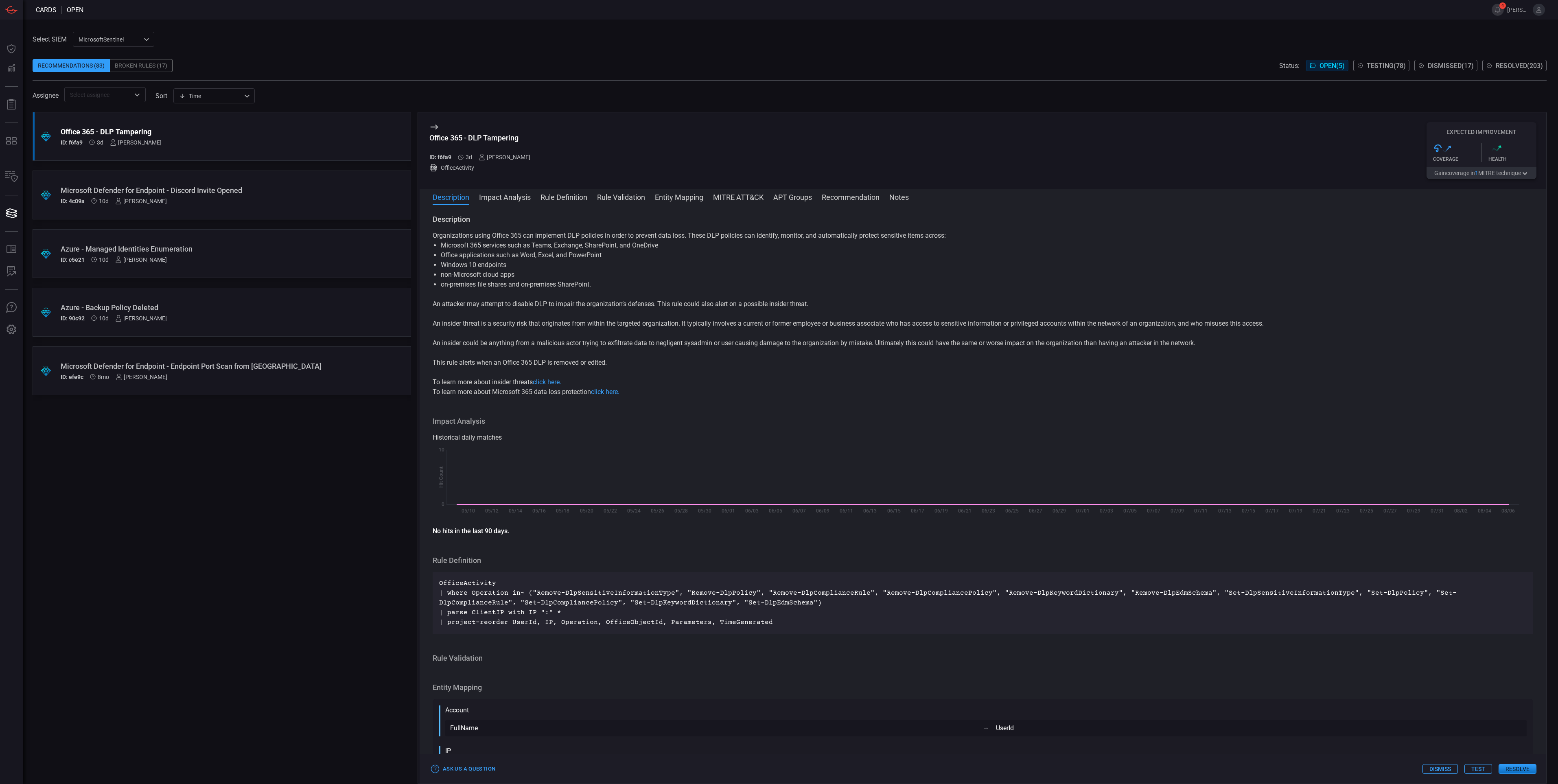
click at [675, 98] on div "Assignee ​ sort Time visibleUpdateTime ​" at bounding box center [790, 94] width 1514 height 15
drag, startPoint x: 504, startPoint y: 439, endPoint x: 419, endPoint y: 416, distance: 88.1
click at [419, 416] on div "Office 365 - DLP Tampering ID: f6fa9 3d [PERSON_NAME] OfficeActivity Expected I…" at bounding box center [982, 448] width 1130 height 672
drag, startPoint x: 419, startPoint y: 416, endPoint x: 454, endPoint y: 418, distance: 35.1
click at [454, 418] on h3 "Impact Analysis" at bounding box center [982, 421] width 1101 height 10
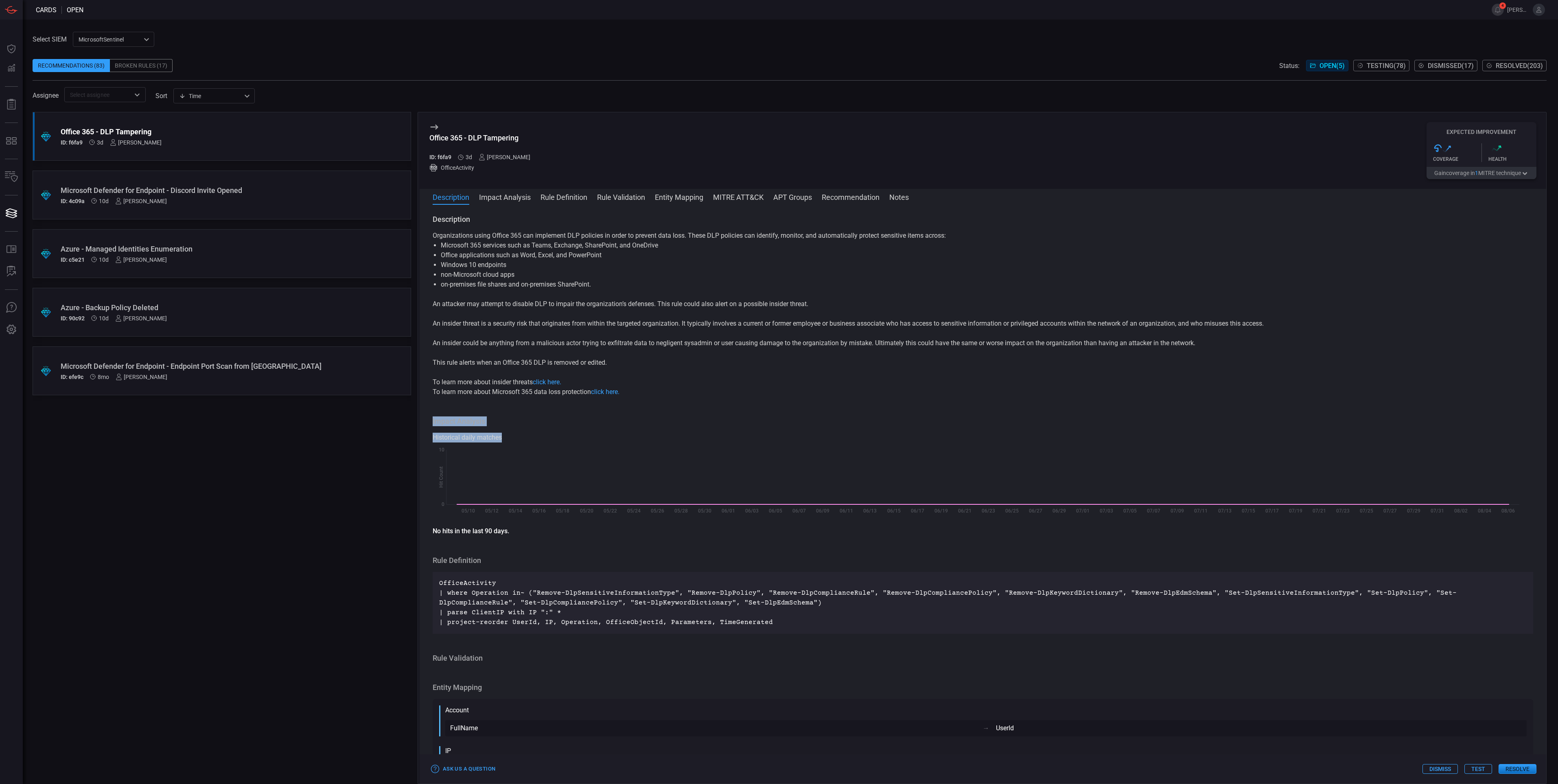
click at [458, 420] on h3 "Impact Analysis" at bounding box center [982, 421] width 1101 height 10
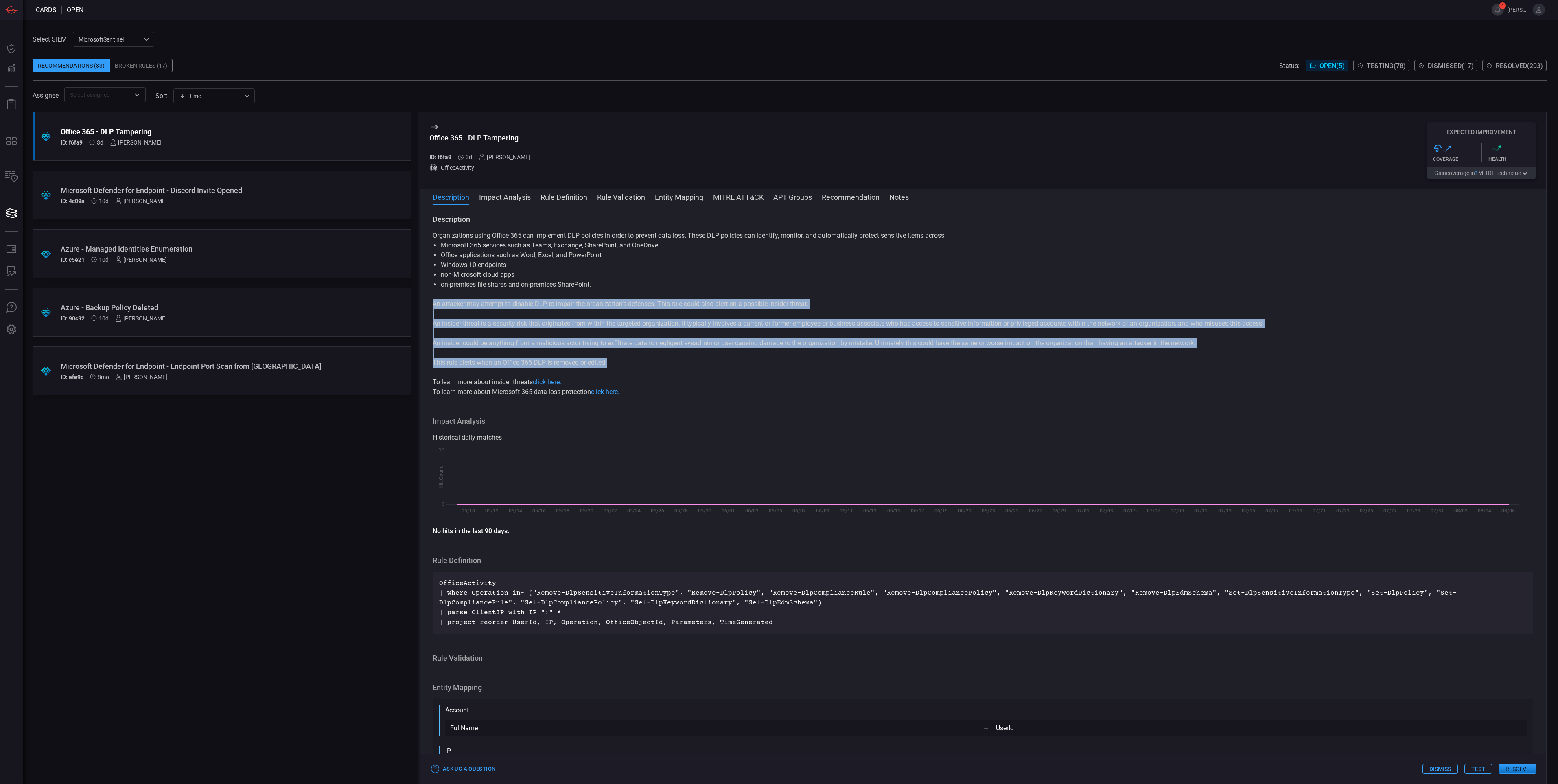
drag, startPoint x: 621, startPoint y: 365, endPoint x: 432, endPoint y: 302, distance: 199.2
click at [432, 302] on div "Organizations using Office 365 can implement DLP policies in order to prevent d…" at bounding box center [982, 314] width 1101 height 166
click at [432, 302] on p "An attacker may attempt to disable DLP to impair the organization’s defenses. T…" at bounding box center [982, 304] width 1101 height 10
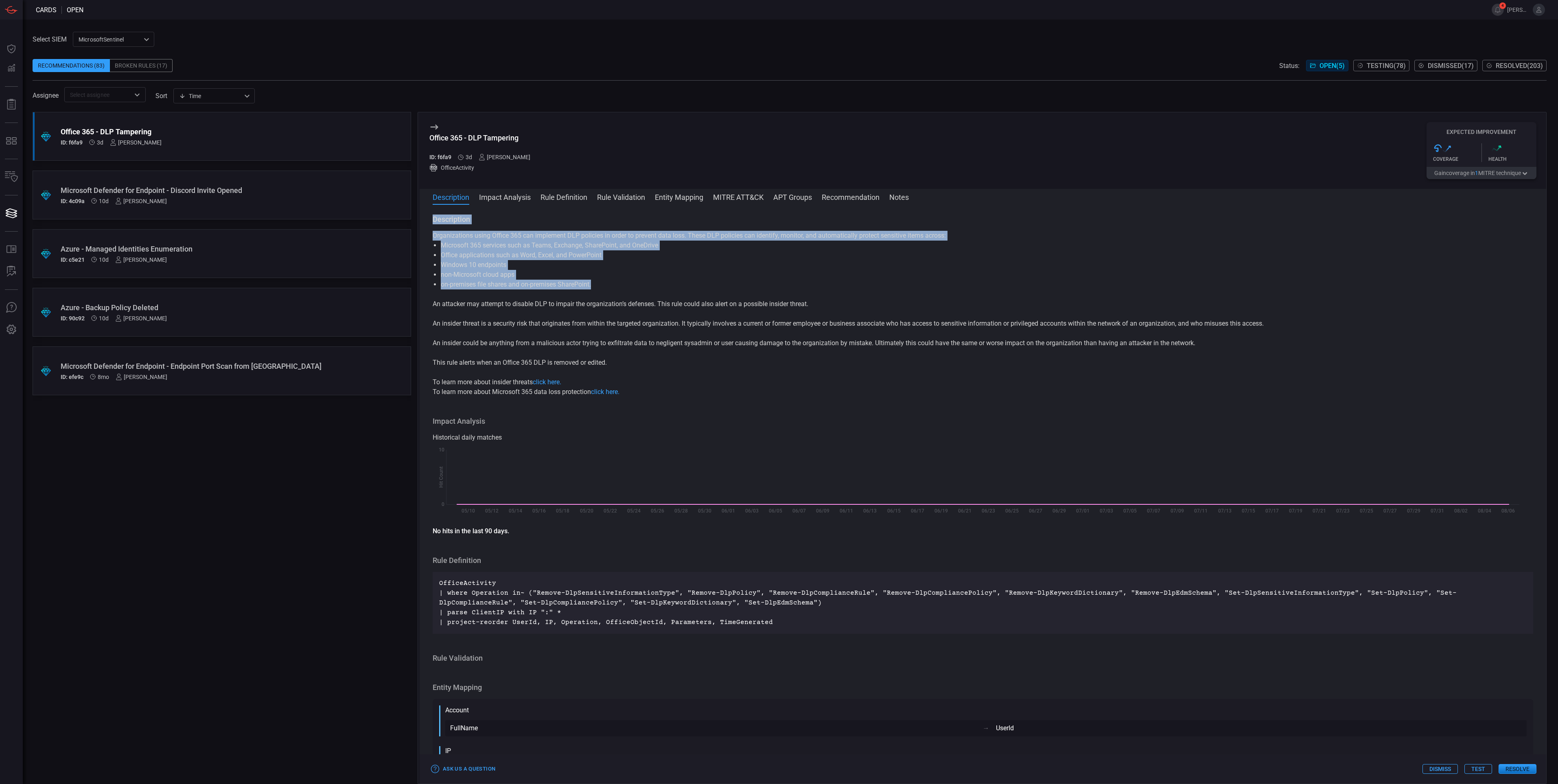
drag, startPoint x: 432, startPoint y: 221, endPoint x: 618, endPoint y: 285, distance: 196.7
click at [618, 285] on div "Description Organizations using Office 365 can implement DLP policies in order …" at bounding box center [982, 305] width 1101 height 182
click at [618, 285] on li "on-premises file shares and on-premises SharePoint." at bounding box center [982, 285] width 1084 height 10
